Goal: Task Accomplishment & Management: Complete application form

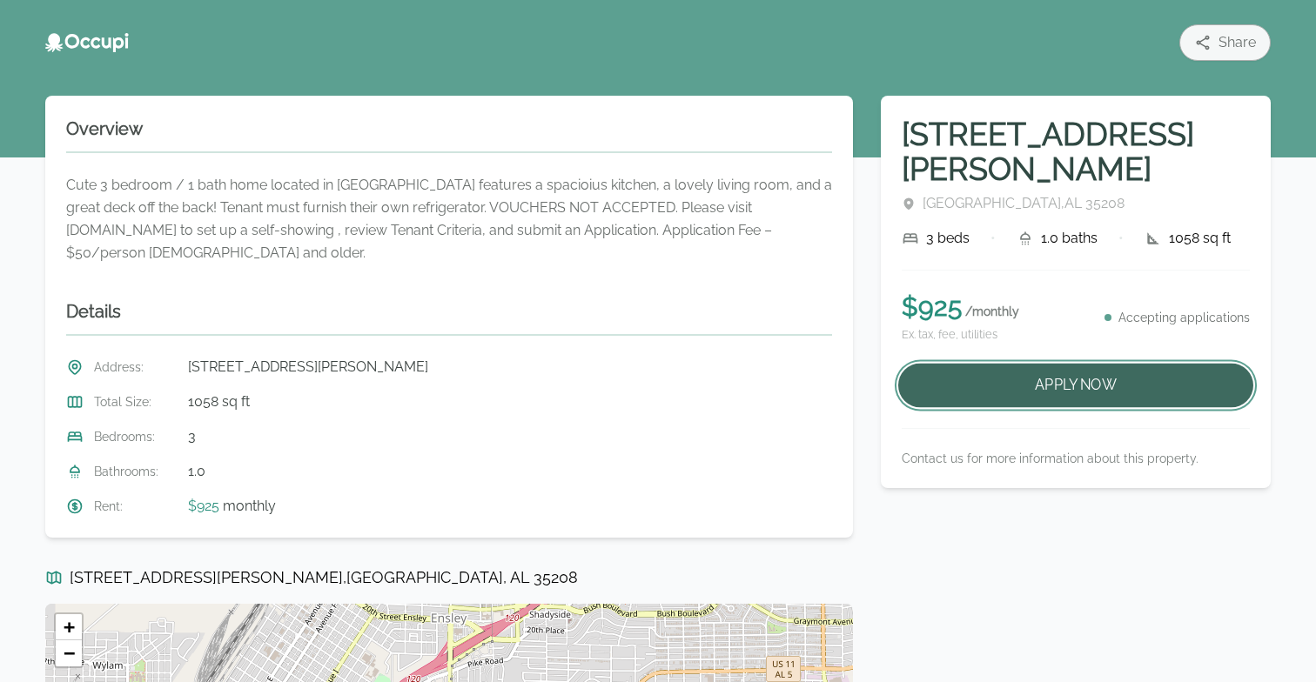
click at [944, 365] on button "Apply Now" at bounding box center [1075, 386] width 355 height 44
